Goal: Task Accomplishment & Management: Complete application form

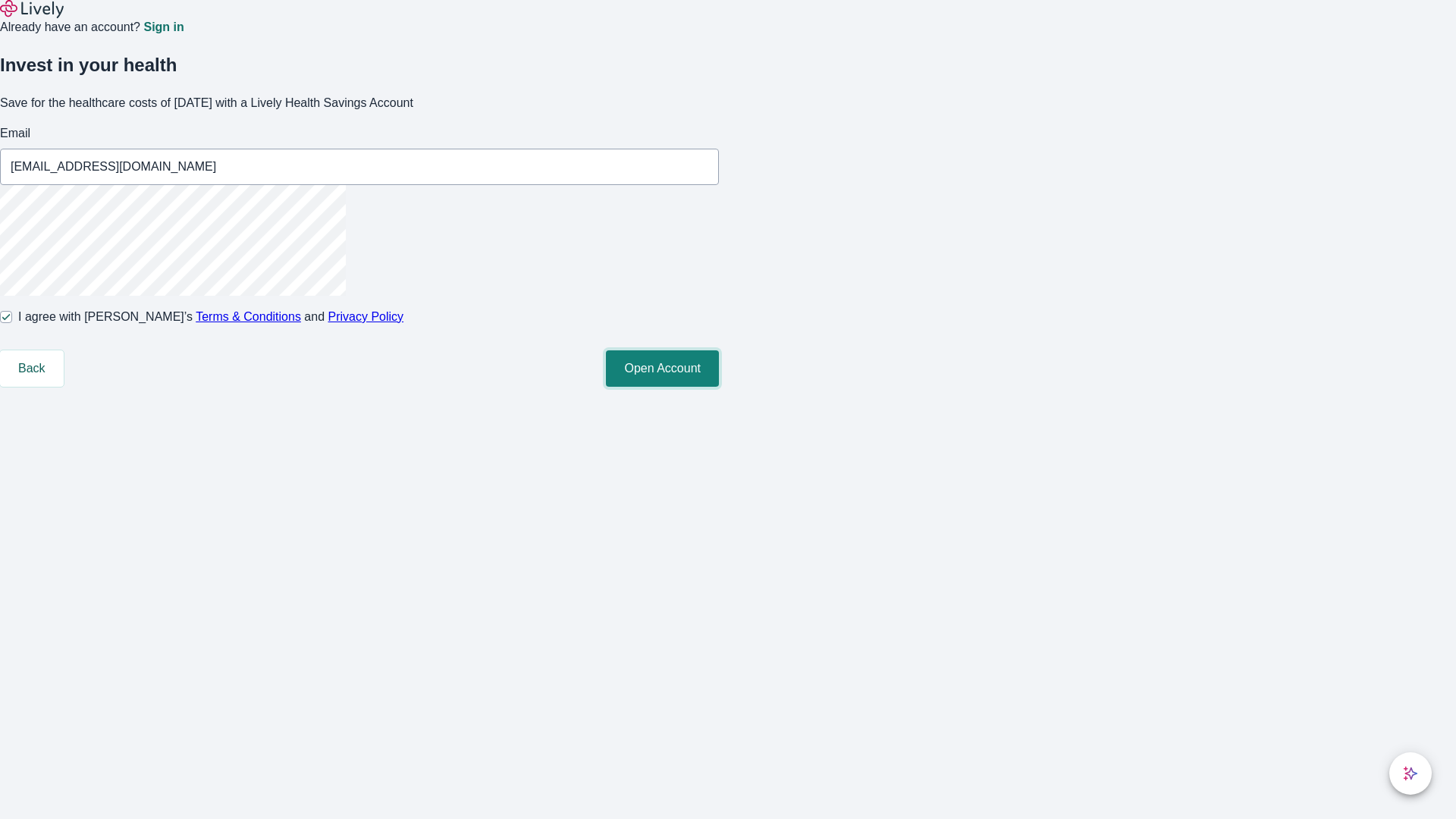
click at [719, 387] on button "Open Account" at bounding box center [662, 368] width 113 height 37
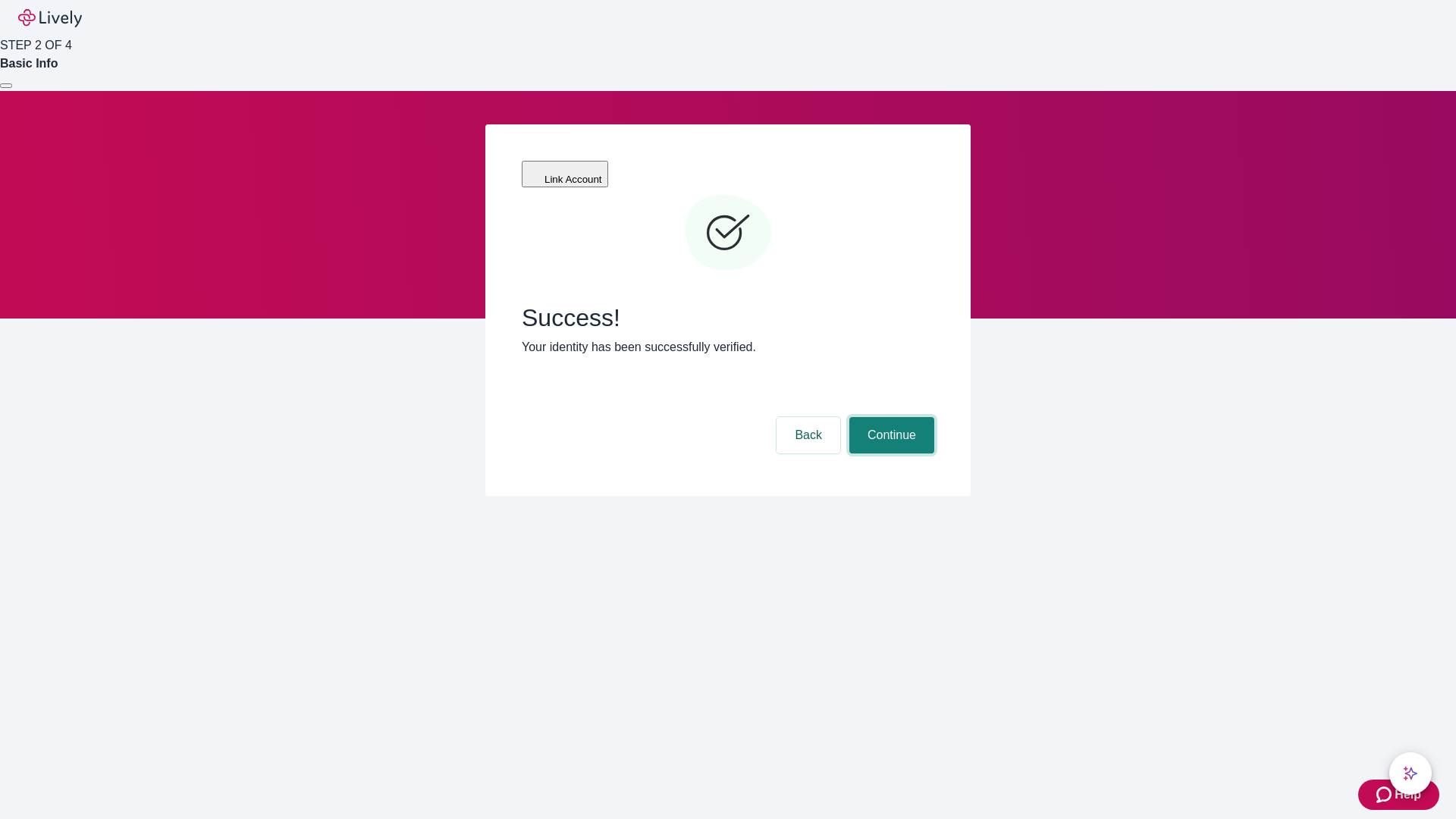
click at [889, 417] on button "Continue" at bounding box center [891, 434] width 85 height 37
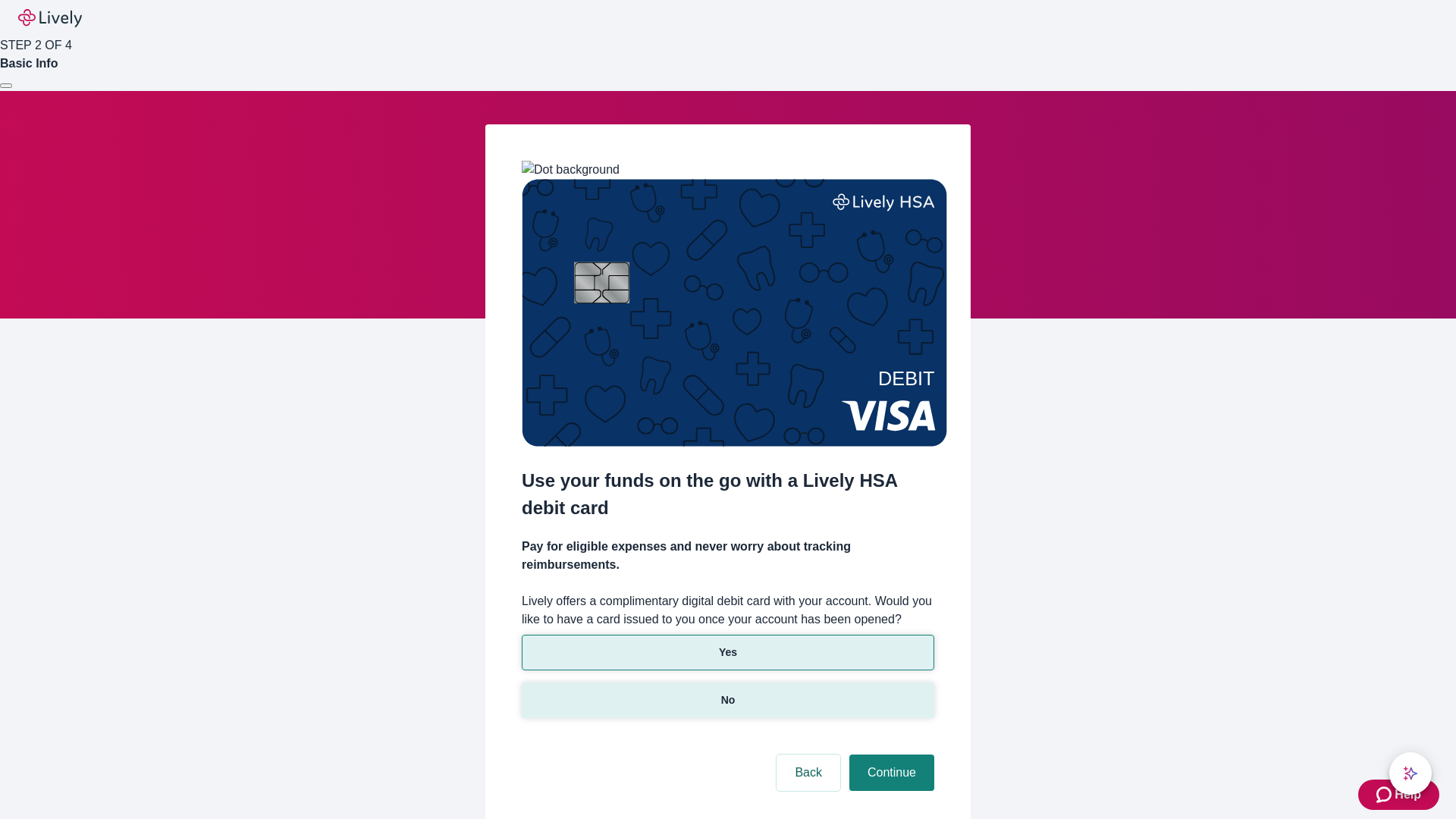
click at [727, 692] on p "No" at bounding box center [728, 700] width 14 height 16
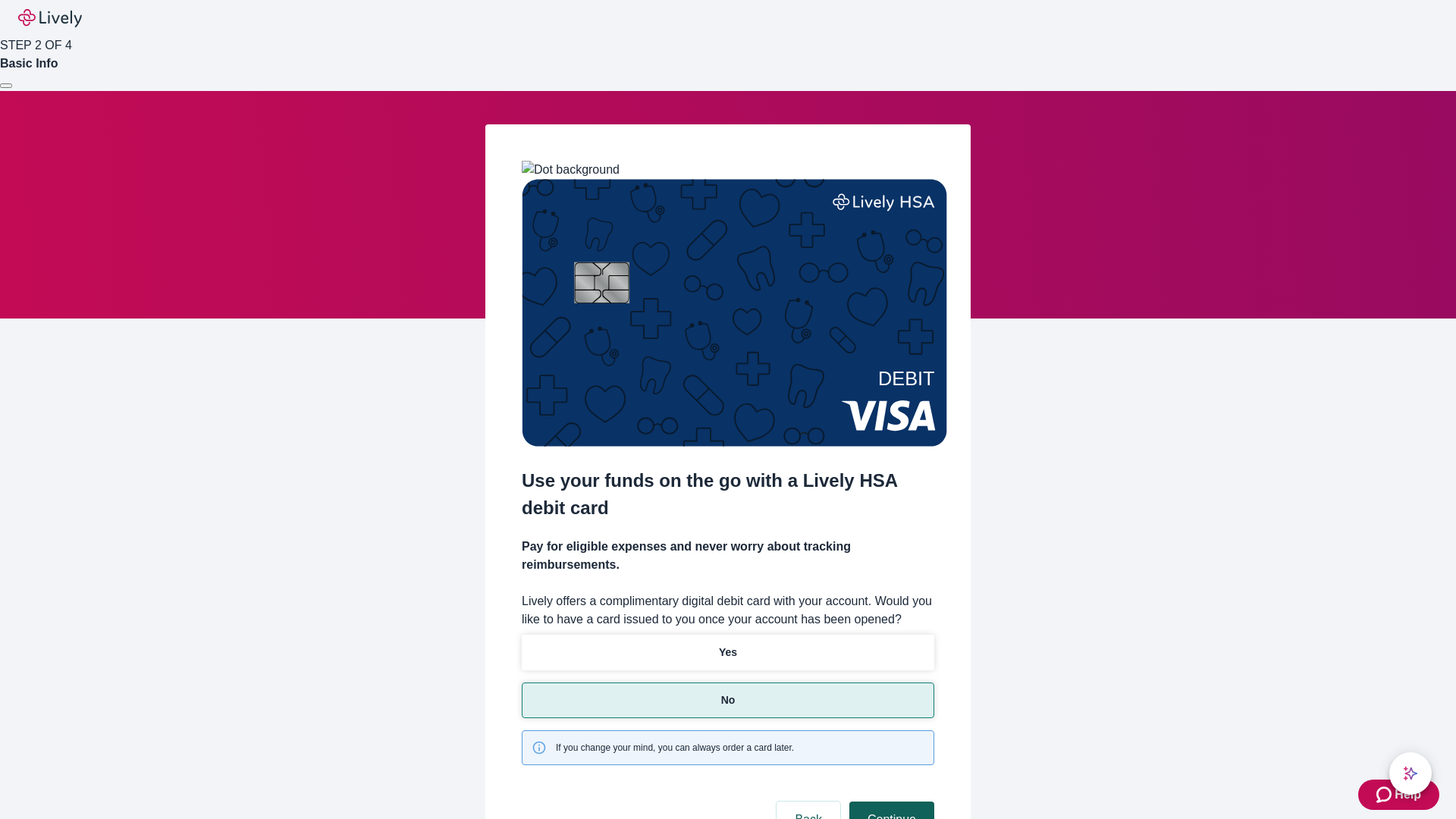
click at [889, 801] on button "Continue" at bounding box center [891, 819] width 85 height 37
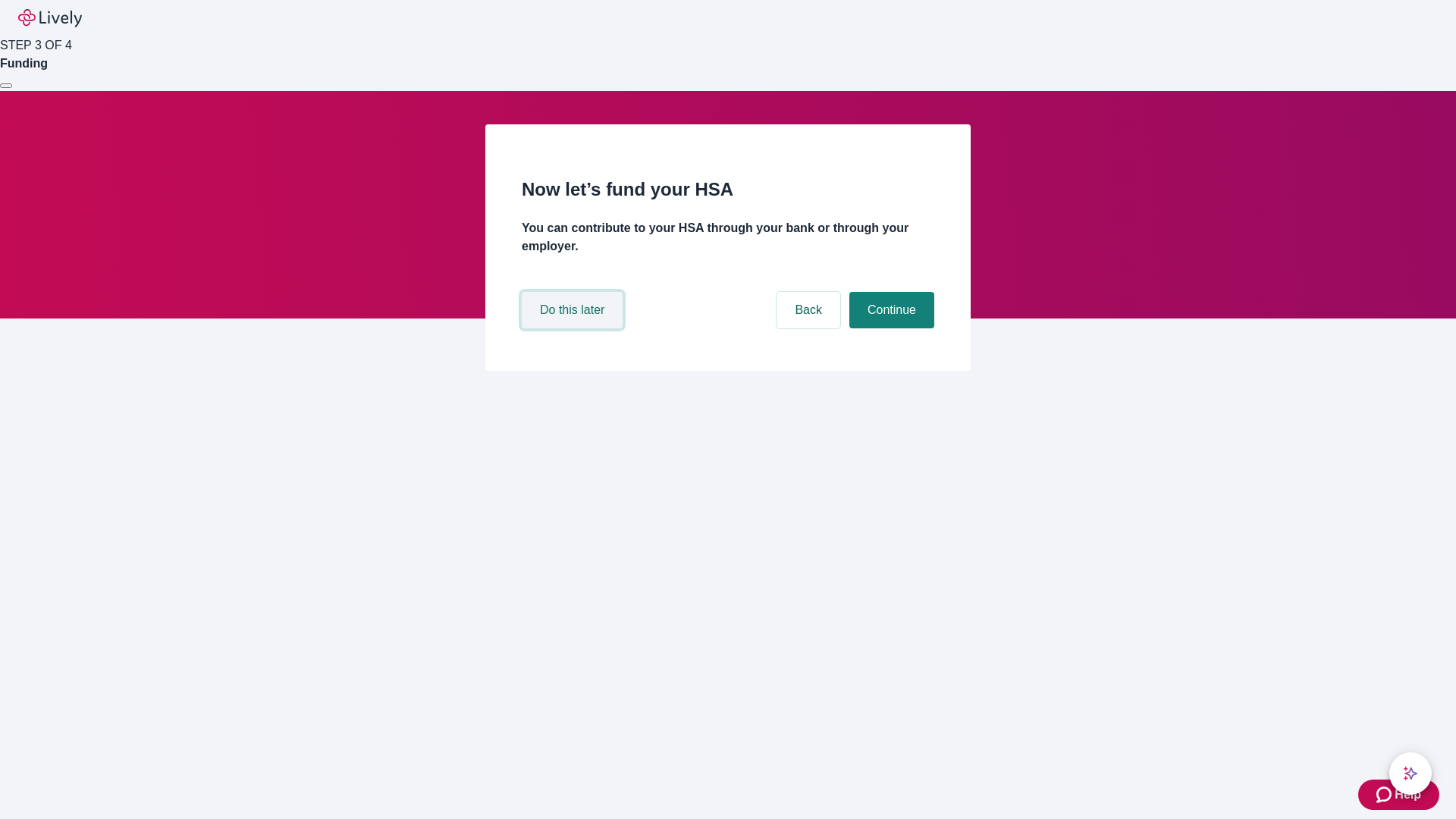
click at [574, 328] on button "Do this later" at bounding box center [571, 310] width 100 height 37
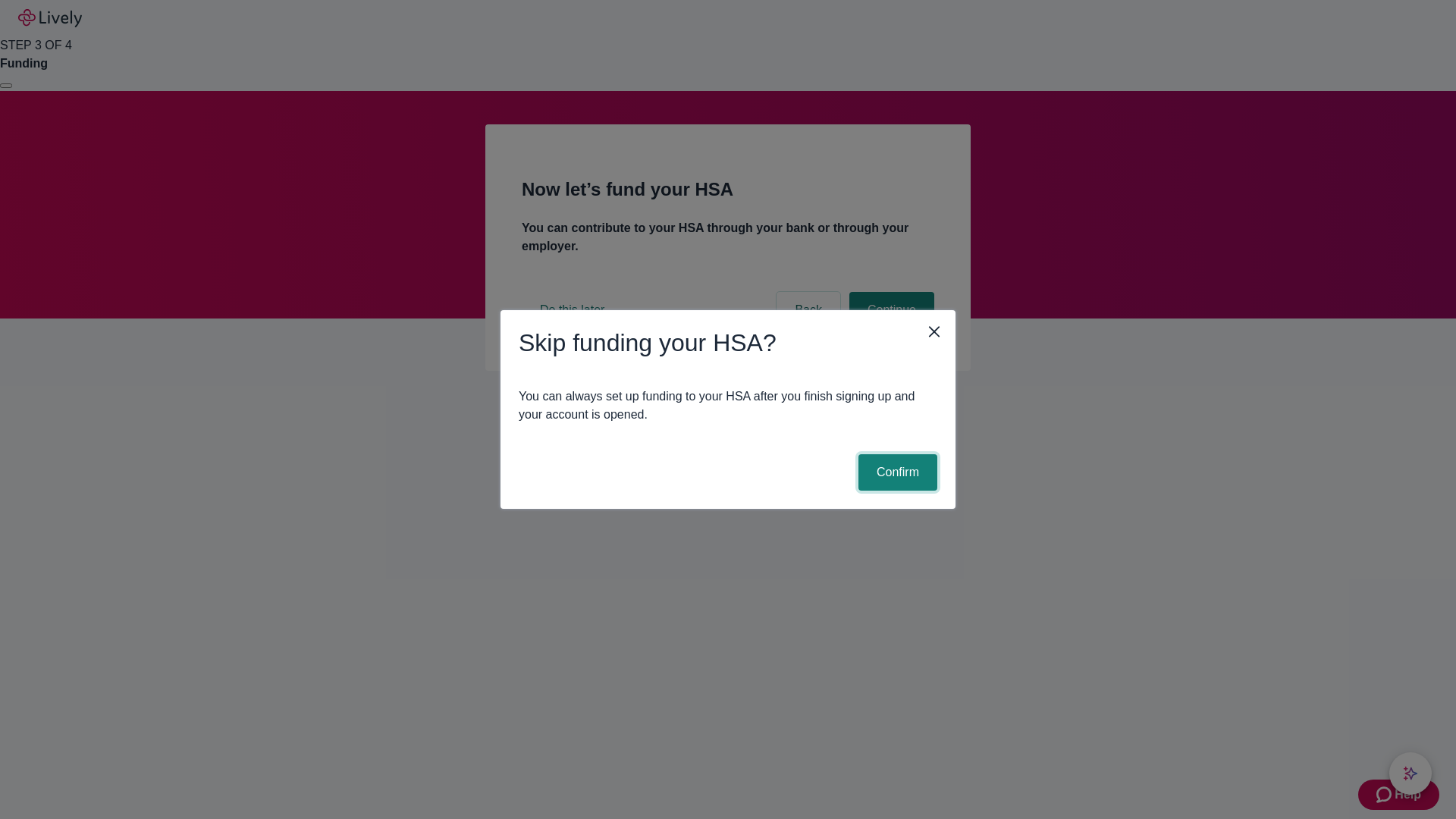
click at [895, 472] on button "Confirm" at bounding box center [898, 472] width 79 height 37
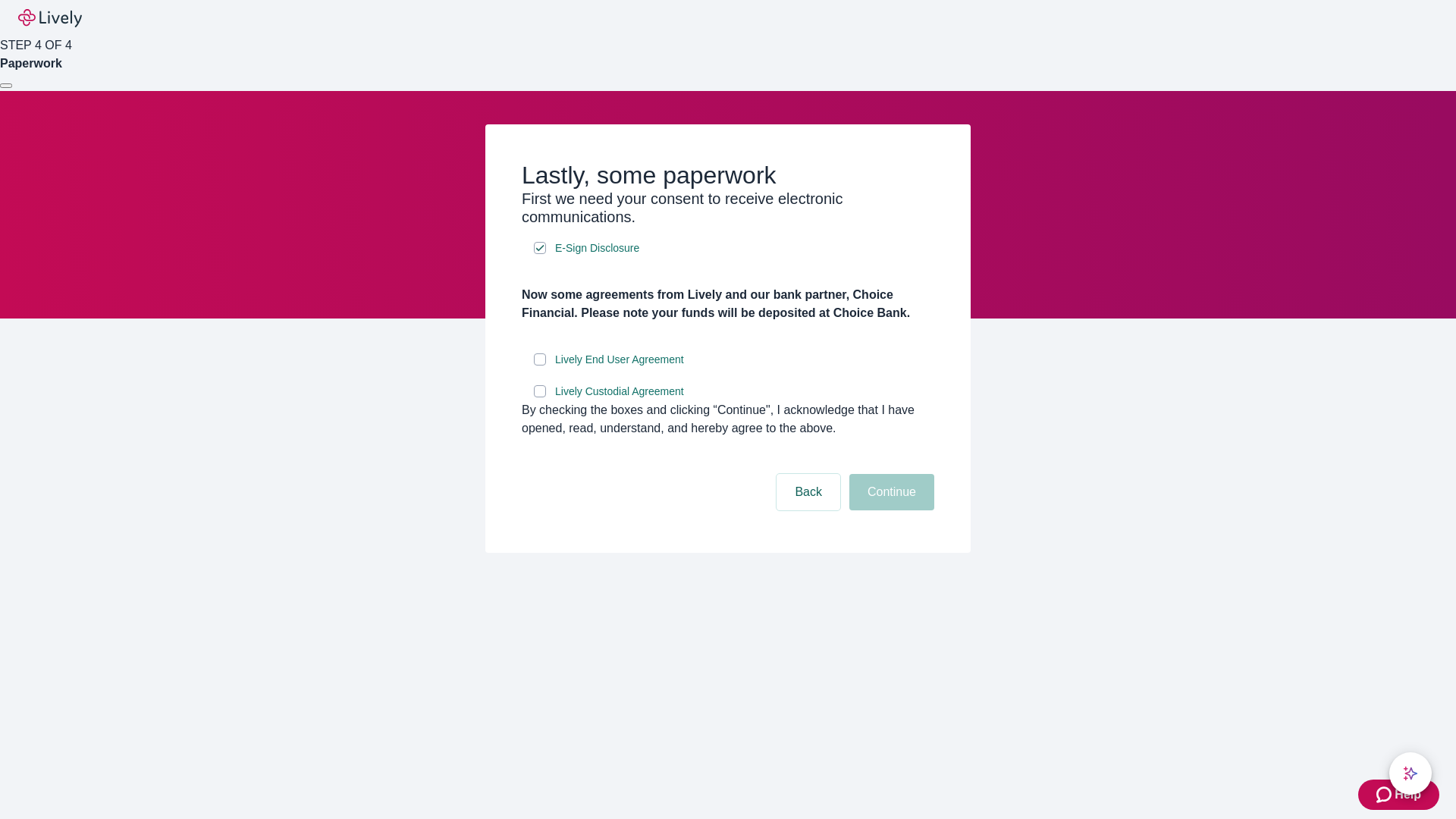
click at [539, 366] on input "Lively End User Agreement" at bounding box center [539, 359] width 12 height 12
checkbox input "true"
click at [539, 397] on input "Lively Custodial Agreement" at bounding box center [539, 391] width 12 height 12
checkbox input "true"
click at [889, 510] on button "Continue" at bounding box center [891, 492] width 85 height 37
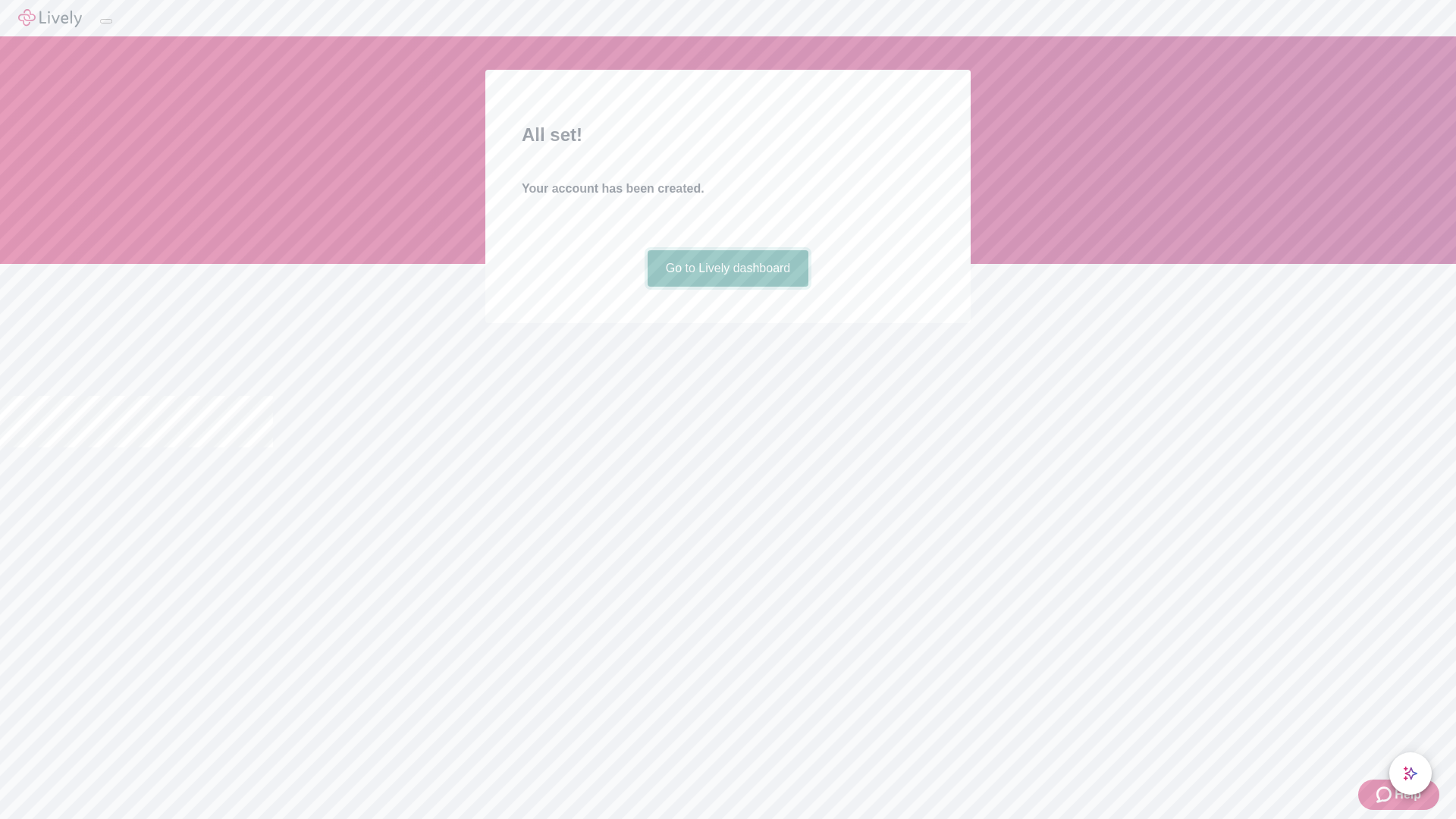
click at [727, 286] on link "Go to Lively dashboard" at bounding box center [728, 268] width 161 height 37
